Goal: Transaction & Acquisition: Purchase product/service

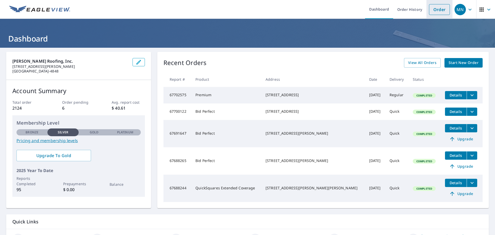
click at [432, 10] on link "Order" at bounding box center [439, 9] width 21 height 11
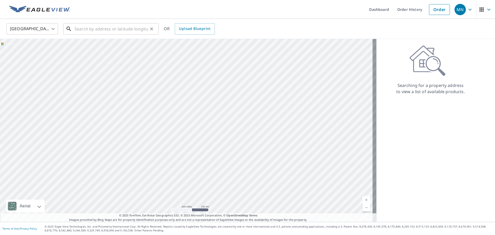
click at [134, 28] on input "text" at bounding box center [112, 29] width 74 height 14
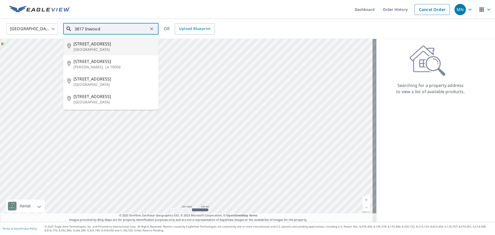
click at [89, 45] on span "[STREET_ADDRESS]" at bounding box center [114, 44] width 81 height 6
type input "[STREET_ADDRESS]"
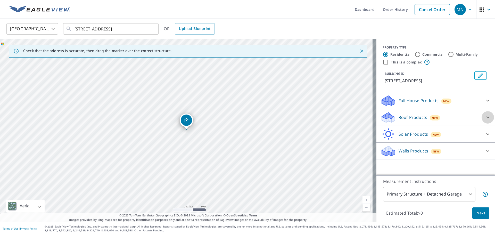
click at [485, 117] on icon at bounding box center [488, 117] width 6 height 6
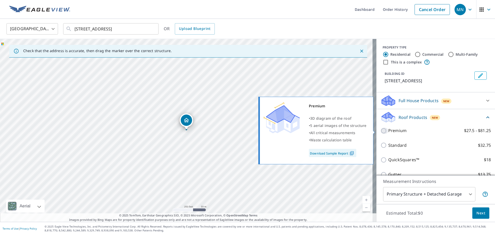
click at [381, 129] on input "Premium $27.5 - $81.25" at bounding box center [385, 131] width 8 height 6
checkbox input "true"
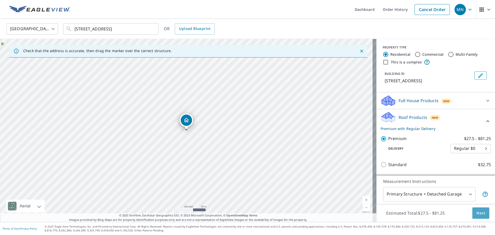
click at [477, 213] on span "Next" at bounding box center [481, 213] width 9 height 6
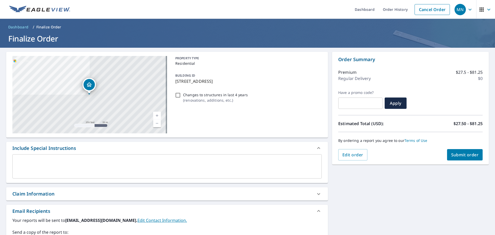
scroll to position [26, 0]
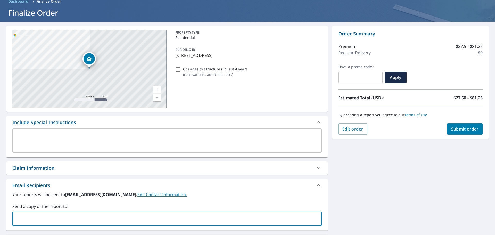
click at [41, 217] on input "text" at bounding box center [163, 219] width 297 height 10
type input "[PERSON_NAME][EMAIL_ADDRESS][DOMAIN_NAME]"
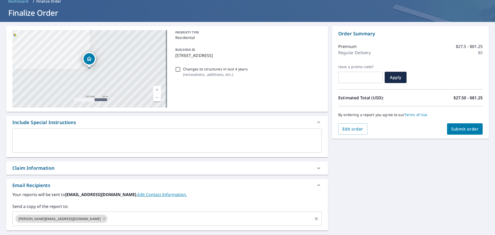
scroll to position [39, 0]
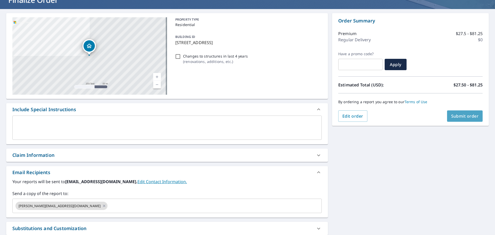
click at [459, 115] on span "Submit order" at bounding box center [465, 116] width 28 height 6
checkbox input "true"
